Goal: Transaction & Acquisition: Book appointment/travel/reservation

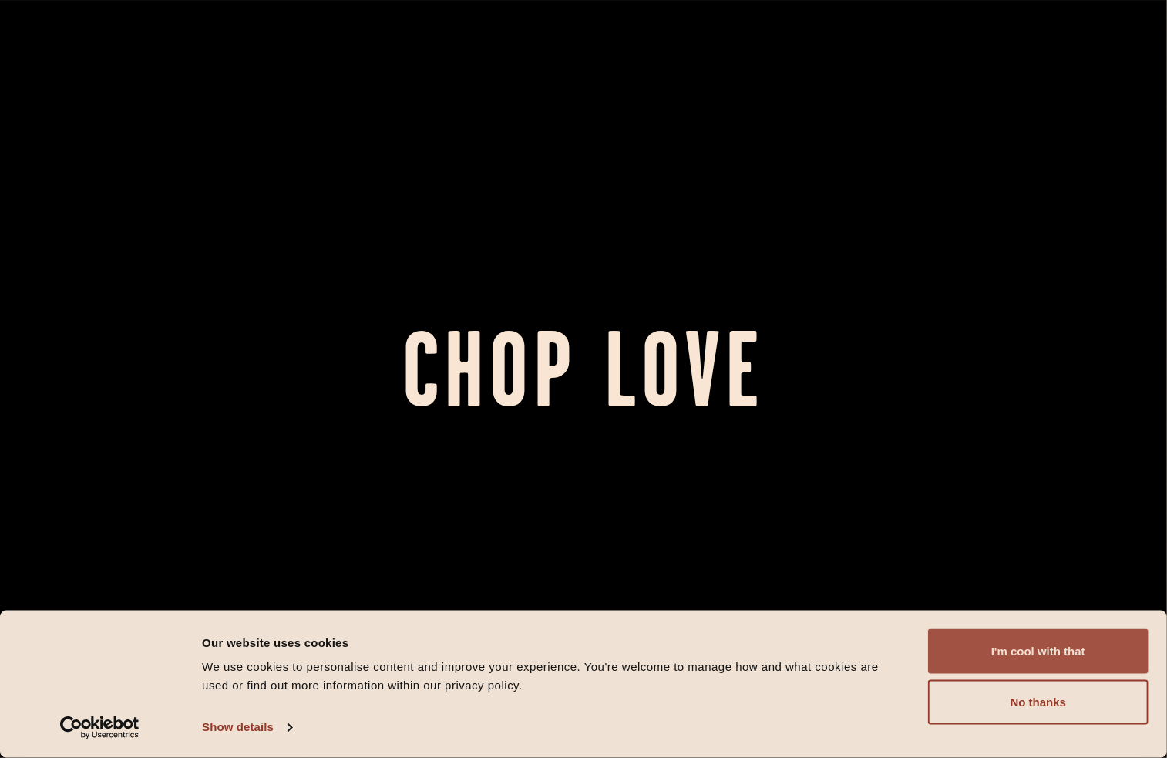
click at [1089, 651] on button "I'm cool with that" at bounding box center [1038, 651] width 221 height 45
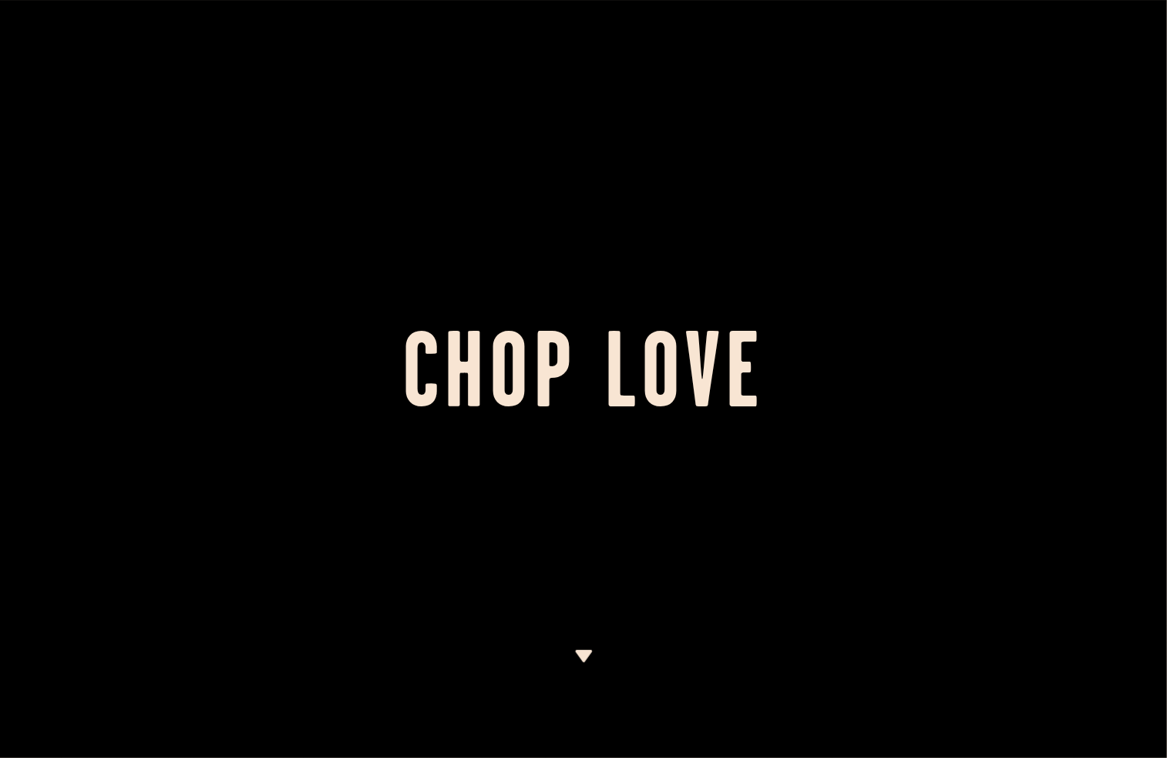
click at [928, 413] on h1 "Chop Love" at bounding box center [583, 379] width 1167 height 85
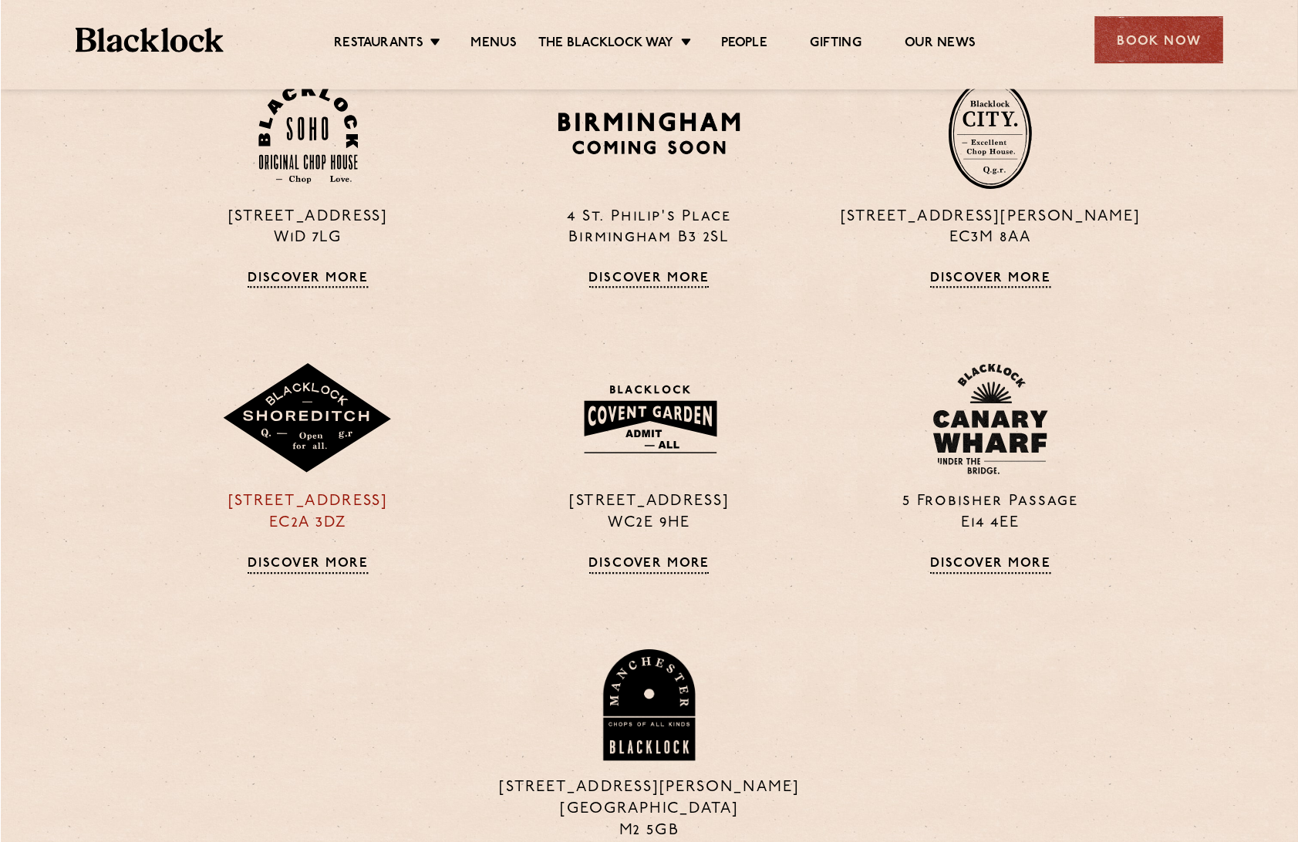
scroll to position [1234, 0]
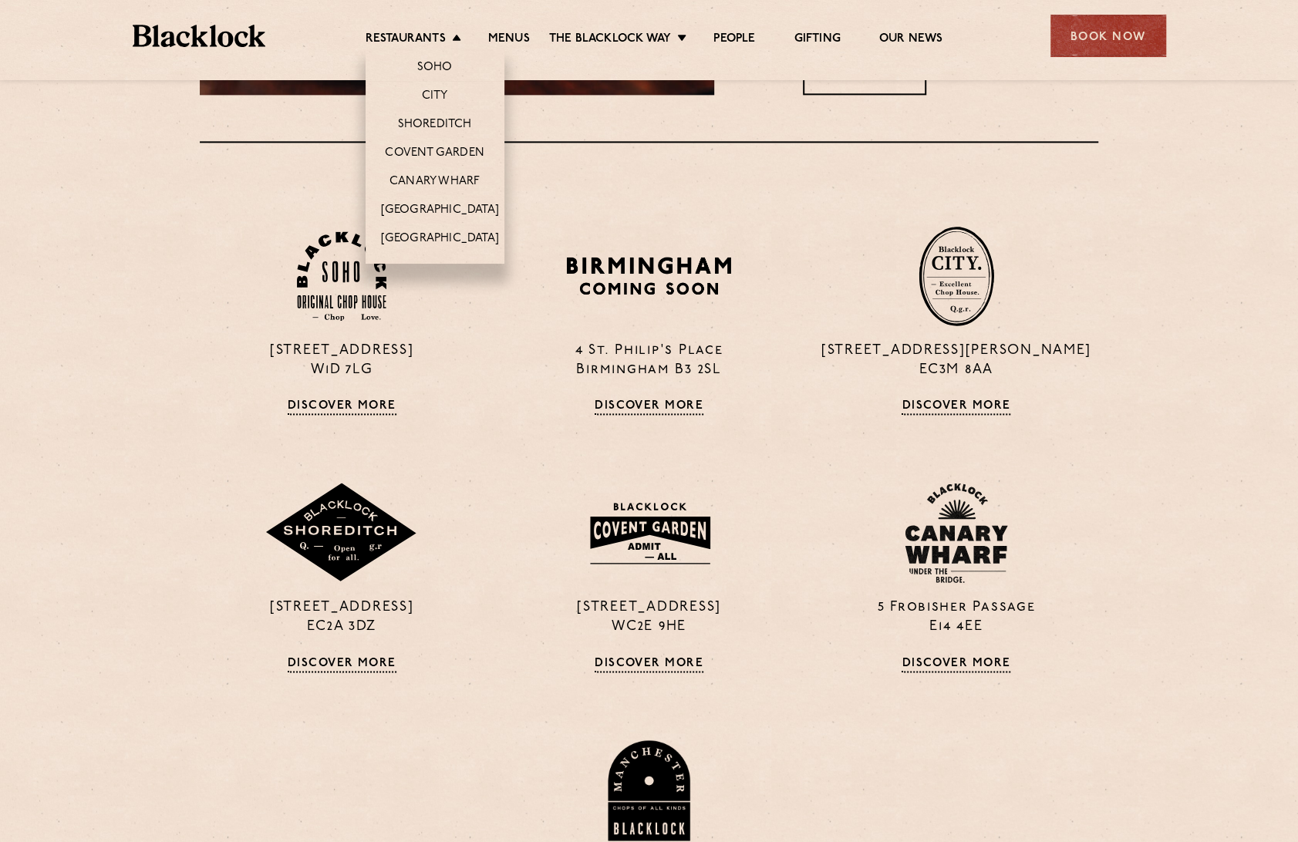
click at [450, 37] on li "Restaurants Soho City Shoreditch Covent Garden Canary Wharf Manchester Birmingh…" at bounding box center [416, 40] width 103 height 17
click at [447, 69] on link "Soho" at bounding box center [434, 68] width 35 height 17
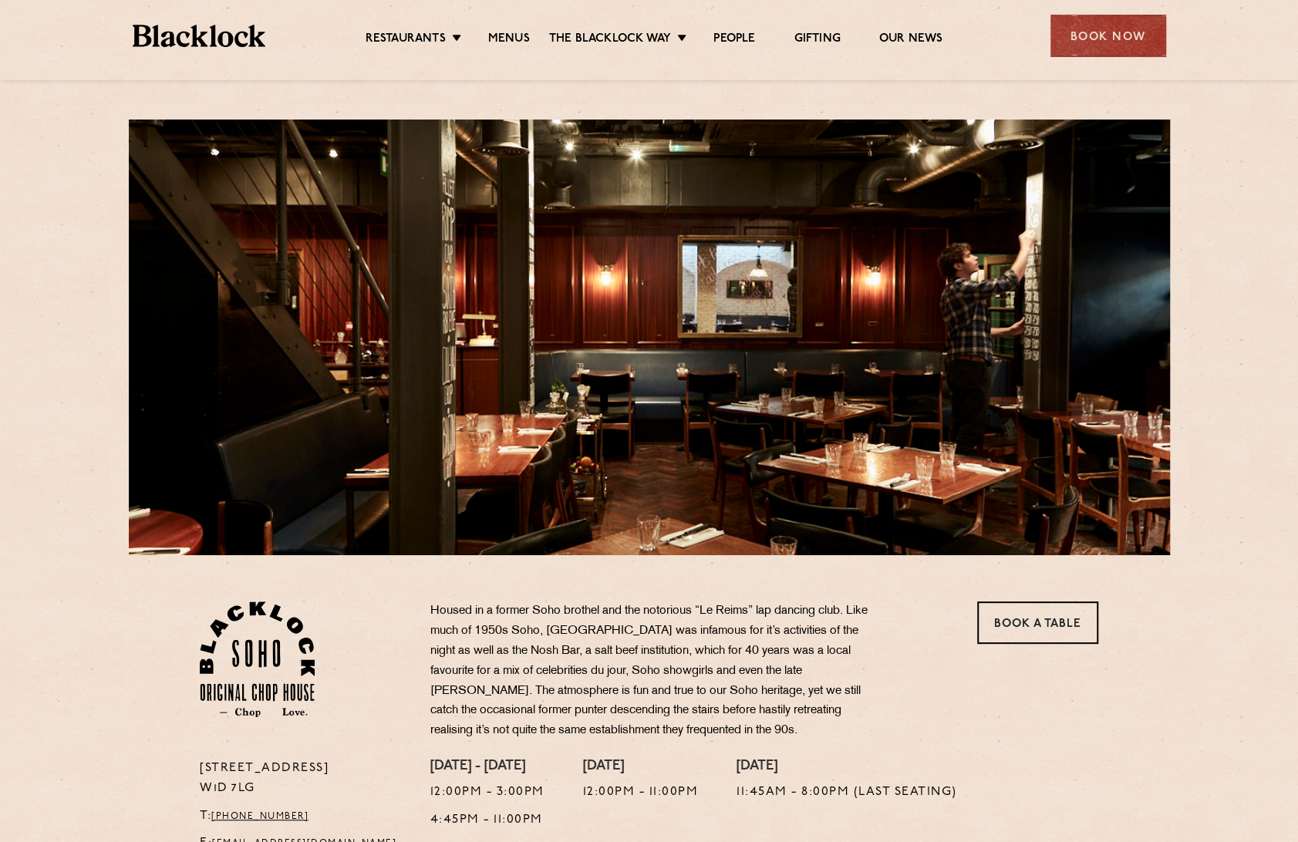
click at [210, 40] on img at bounding box center [199, 36] width 133 height 22
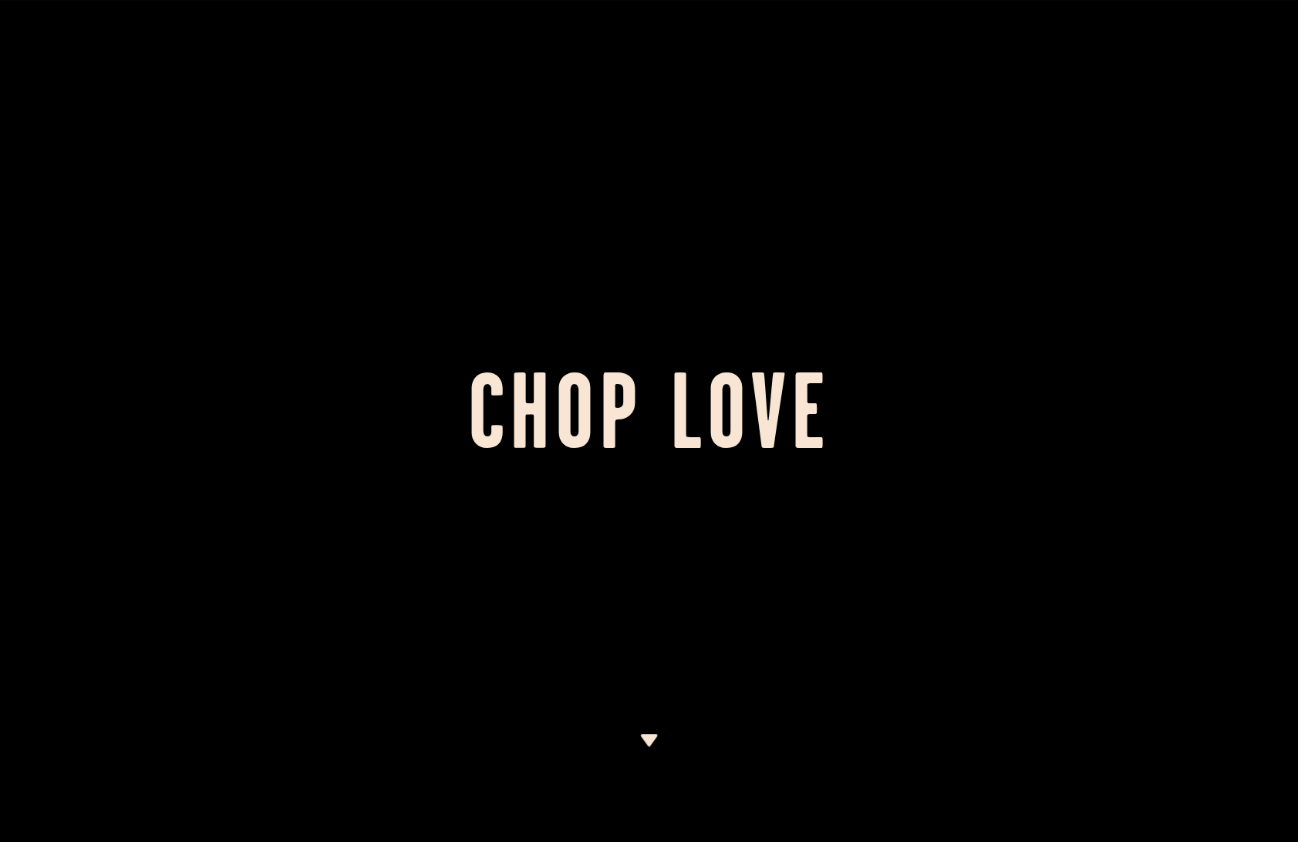
click at [649, 739] on img at bounding box center [648, 740] width 19 height 12
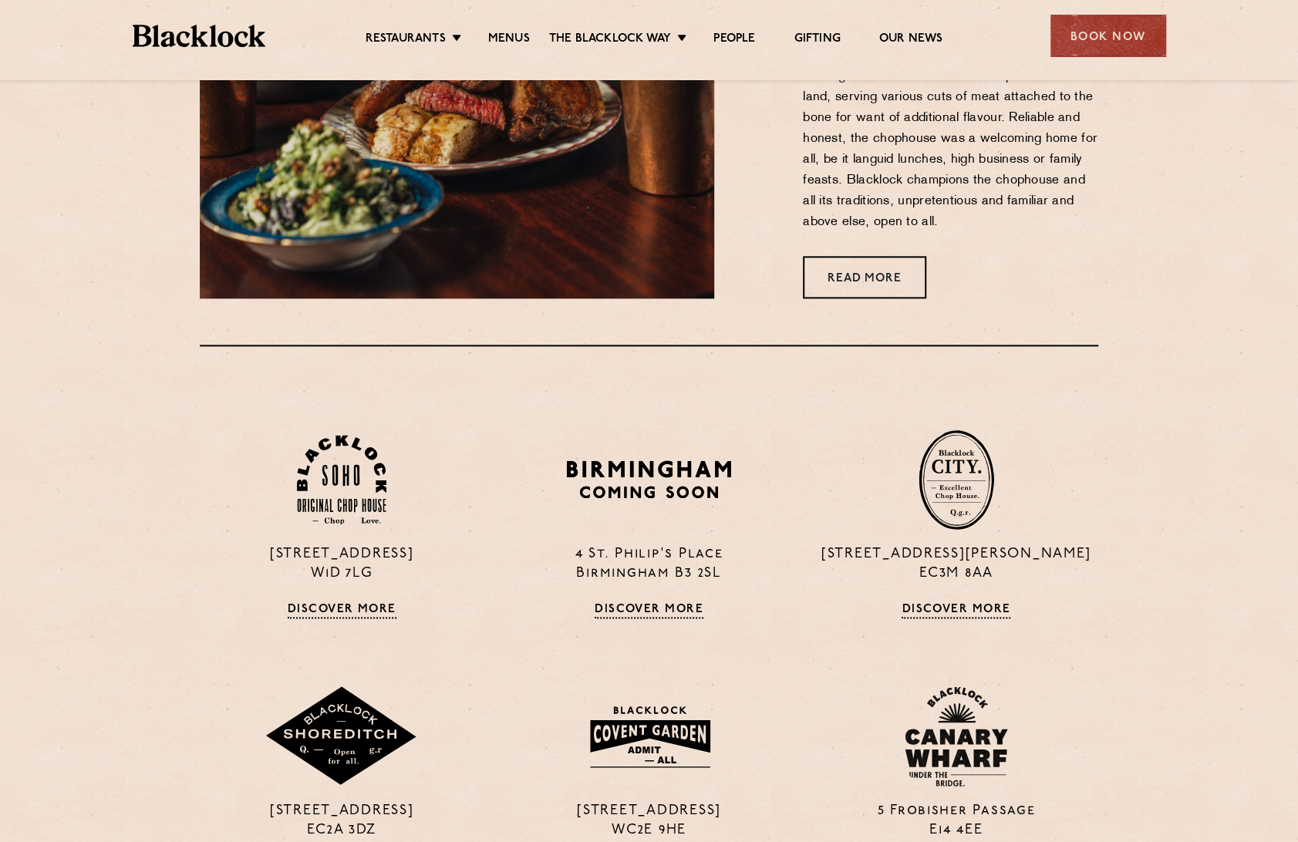
scroll to position [1190, 0]
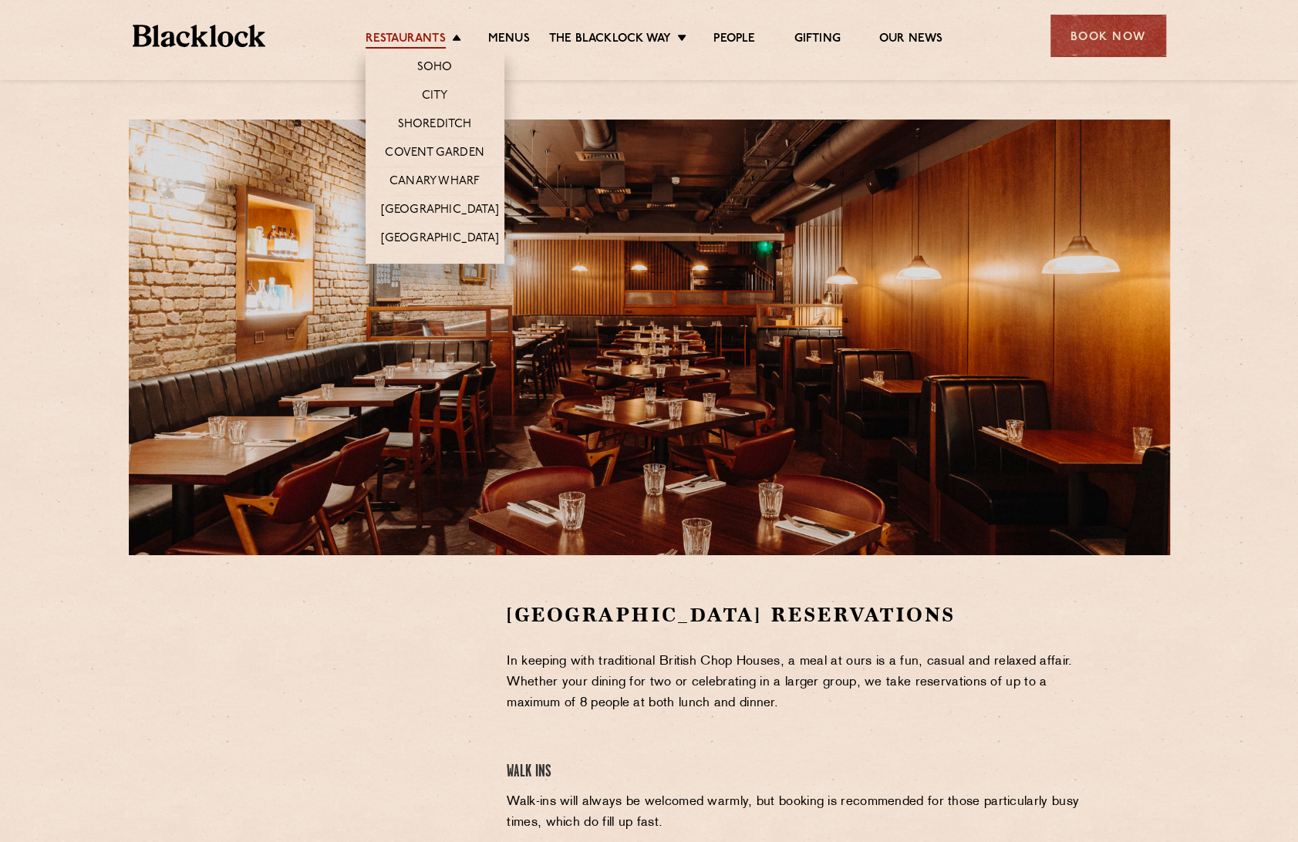
click at [434, 34] on link "Restaurants" at bounding box center [405, 40] width 80 height 17
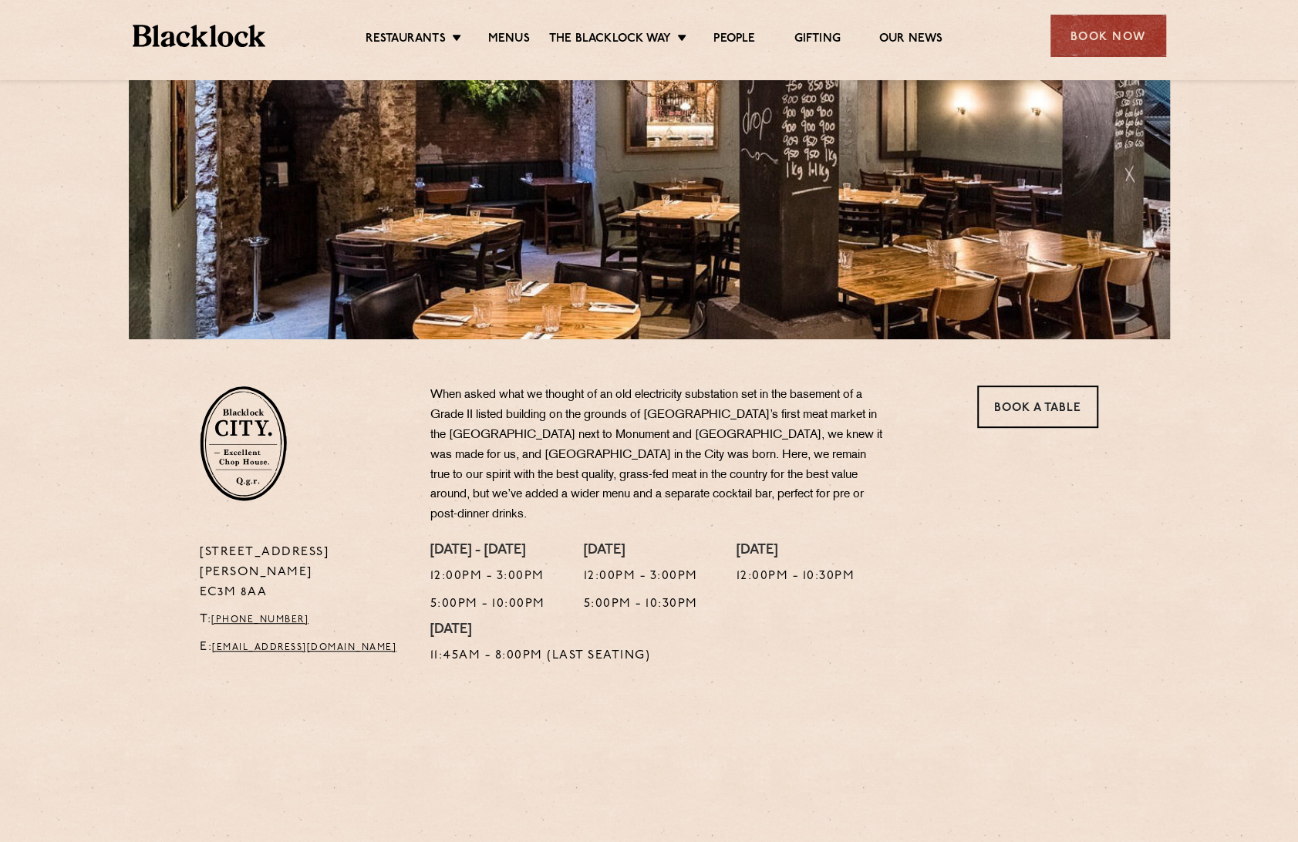
scroll to position [257, 0]
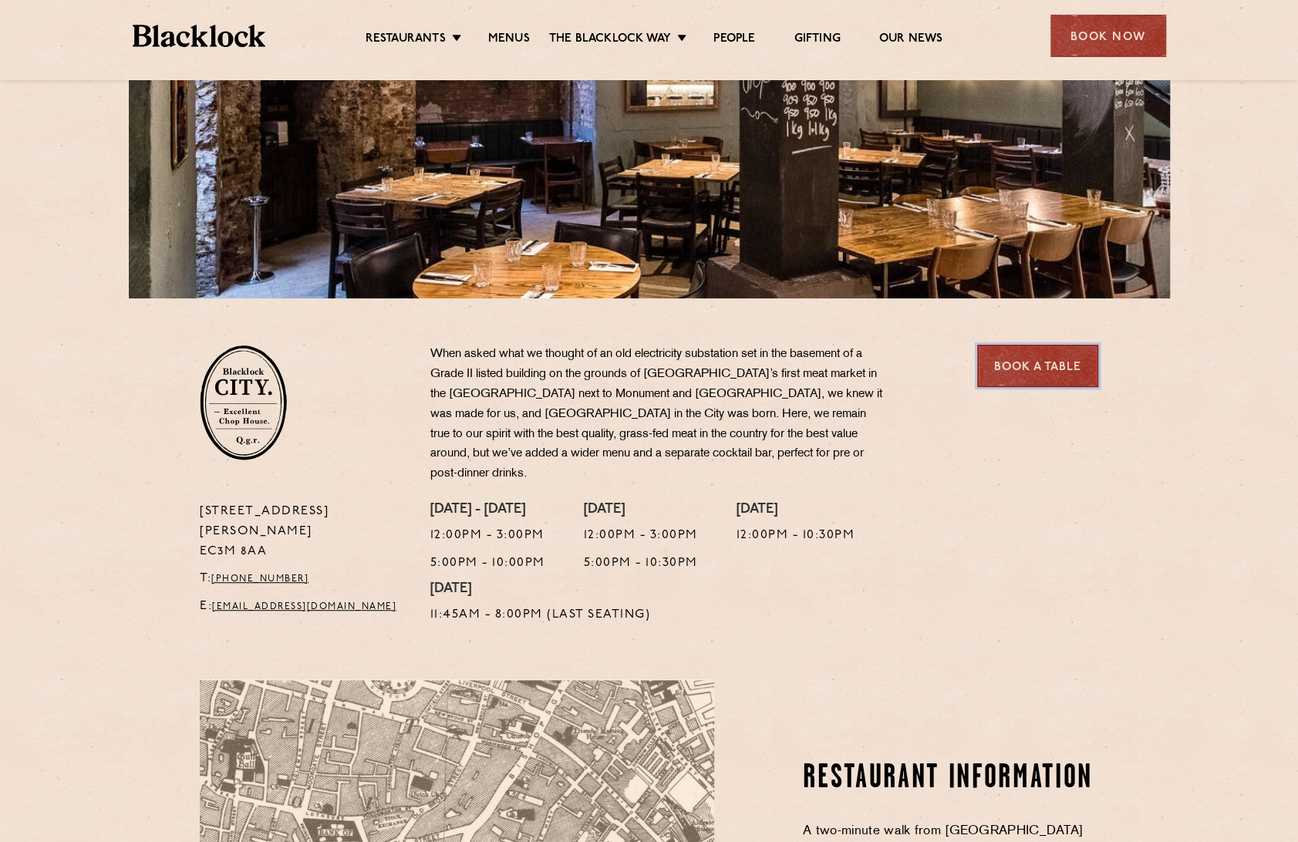
click at [1055, 361] on link "Book a Table" at bounding box center [1037, 366] width 121 height 42
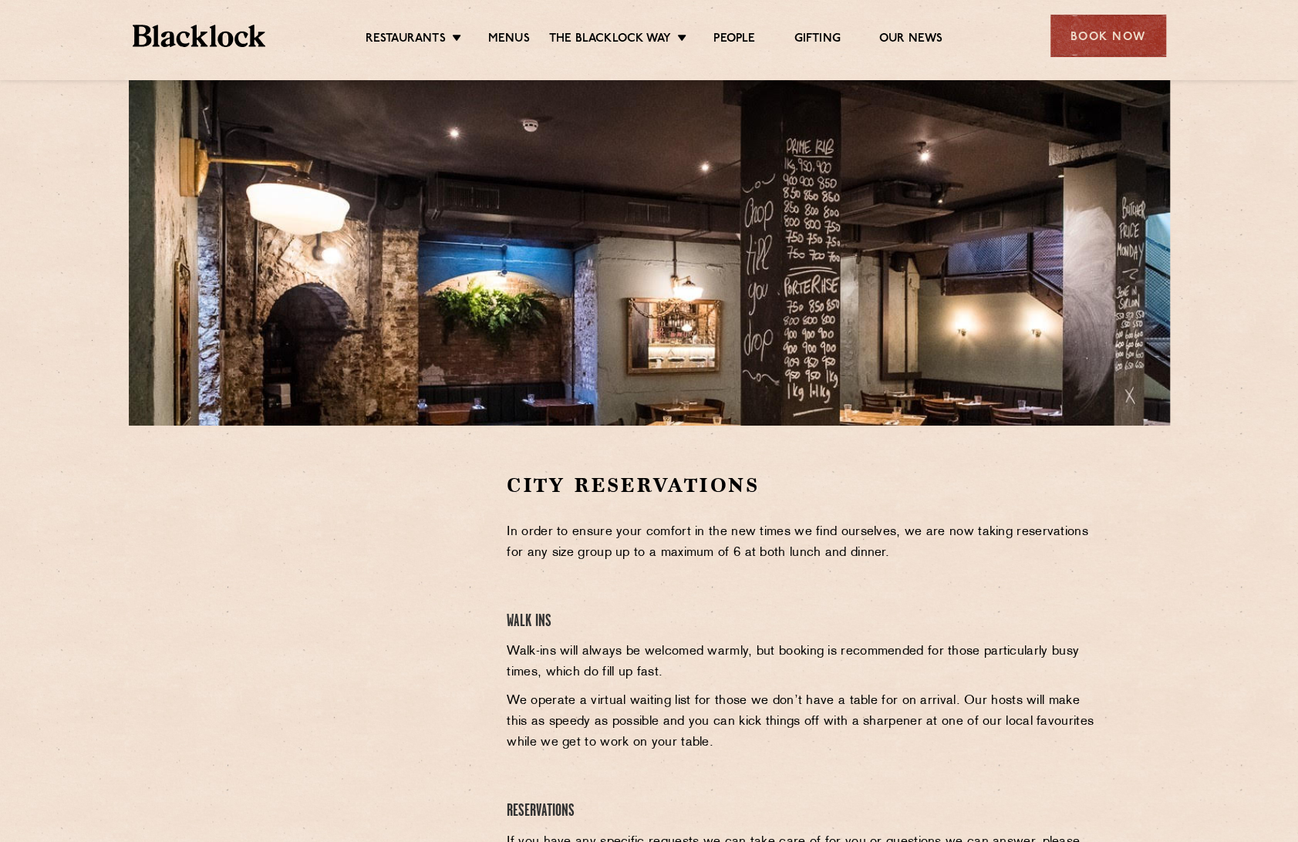
scroll to position [171, 0]
